Goal: Check status: Check status

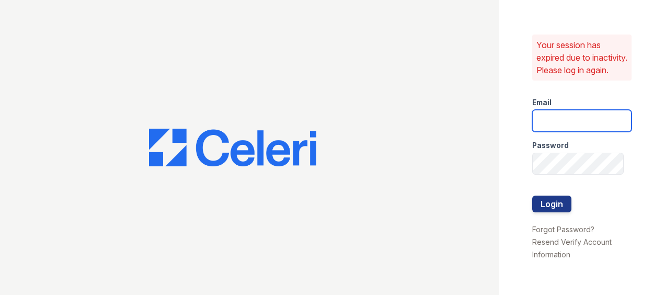
click at [567, 131] on input "email" at bounding box center [581, 121] width 99 height 22
type input "[EMAIL_ADDRESS][DOMAIN_NAME]"
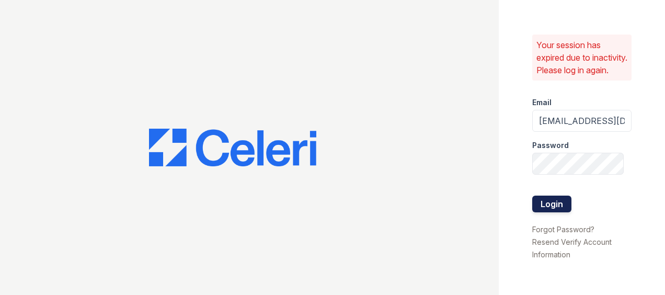
click at [544, 208] on button "Login" at bounding box center [551, 204] width 39 height 17
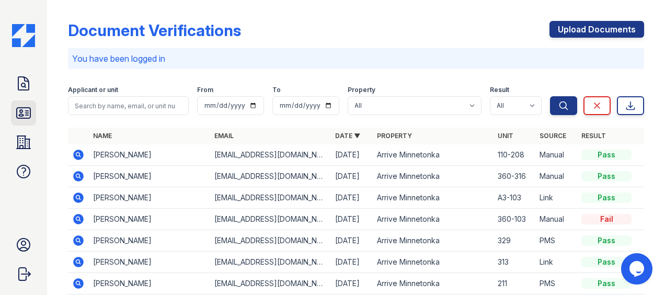
click at [20, 118] on icon at bounding box center [24, 113] width 14 height 10
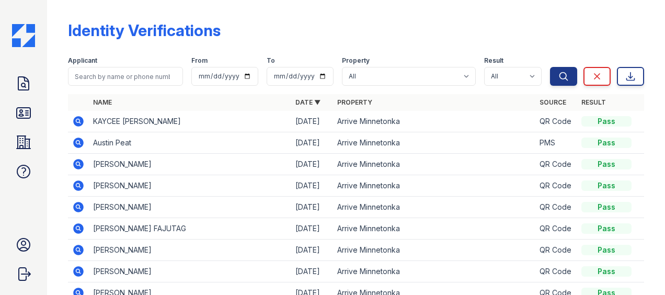
click at [77, 119] on icon at bounding box center [78, 121] width 13 height 13
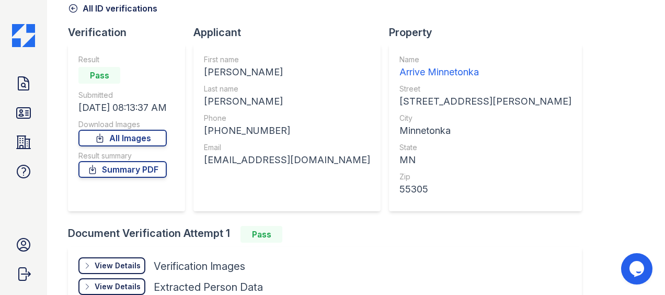
scroll to position [159, 0]
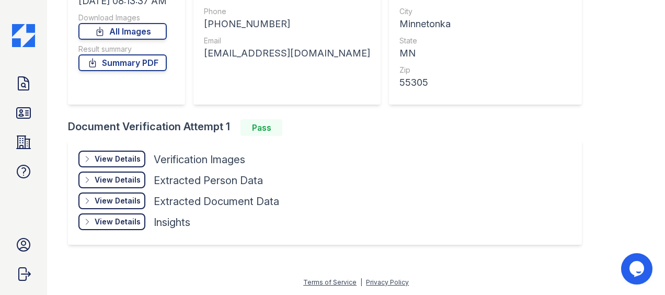
click at [120, 156] on div "View Details" at bounding box center [118, 159] width 46 height 10
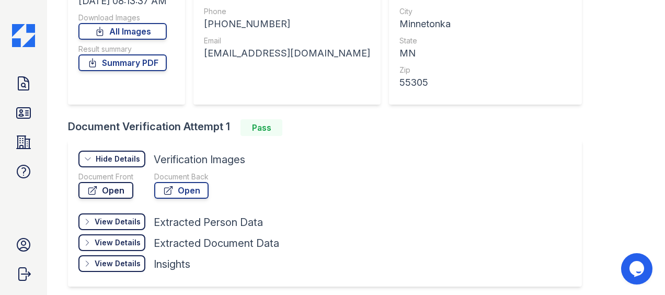
click at [111, 191] on link "Open" at bounding box center [105, 190] width 55 height 17
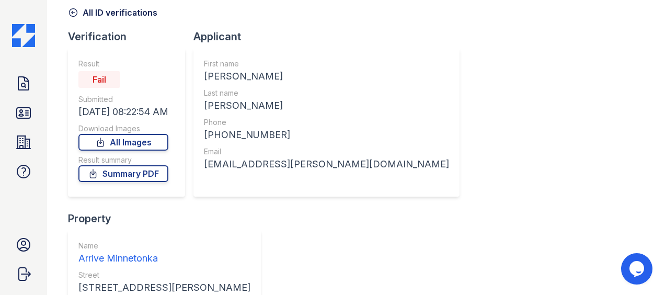
scroll to position [157, 0]
